Goal: Register for event/course

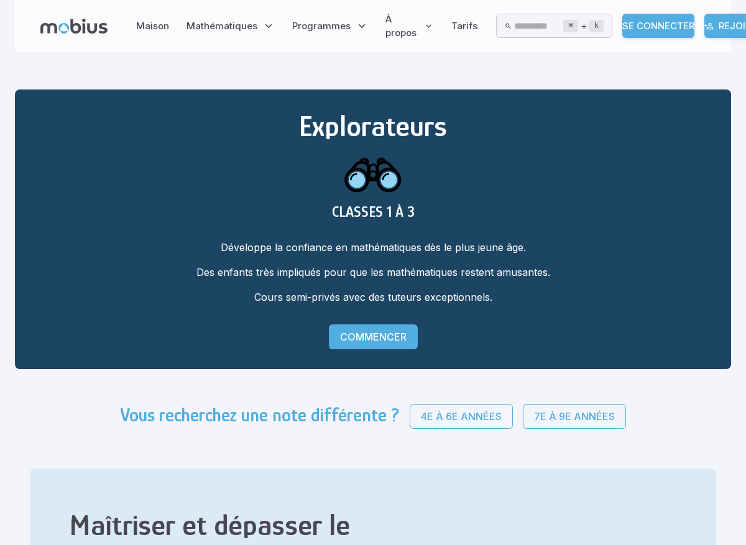
click at [387, 336] on font "Commencer" at bounding box center [373, 337] width 67 height 12
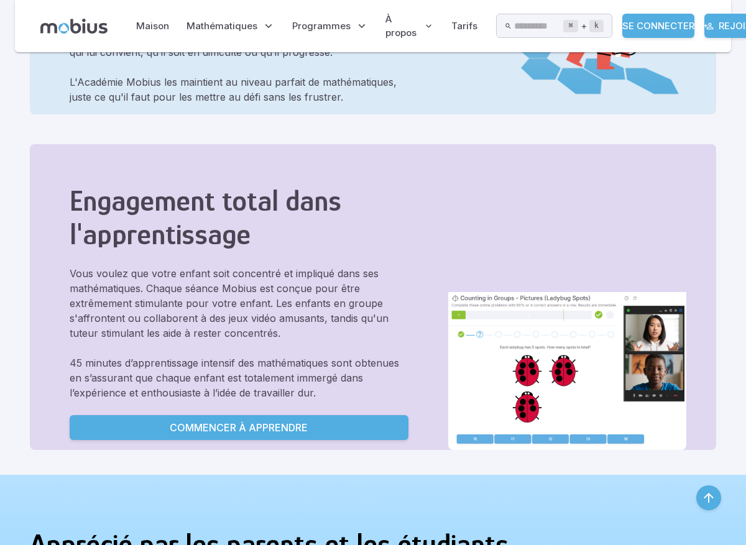
scroll to position [740, 0]
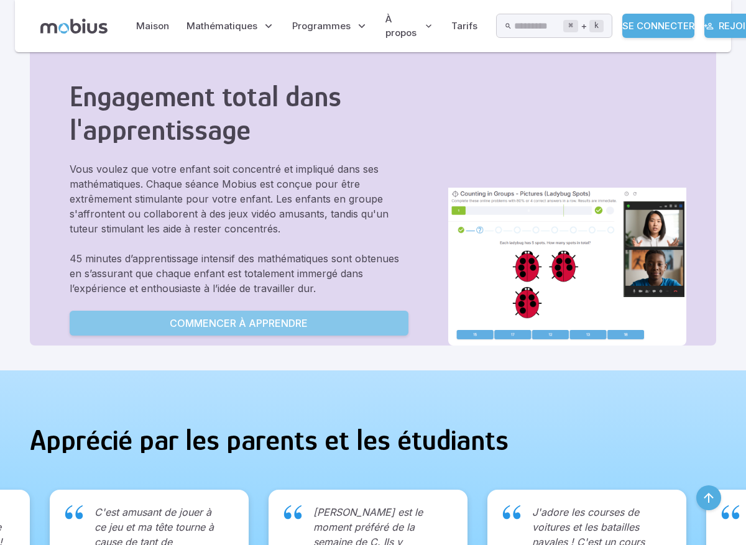
click at [346, 311] on link "Commencer à apprendre" at bounding box center [239, 323] width 339 height 25
